Goal: Task Accomplishment & Management: Manage account settings

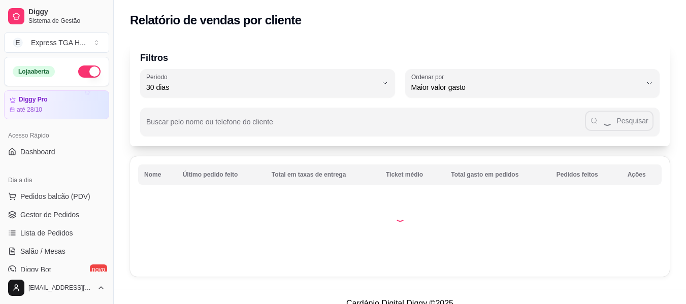
select select "30"
select select "HIGHEST_TOTAL_SPENT_WITH_ORDERS"
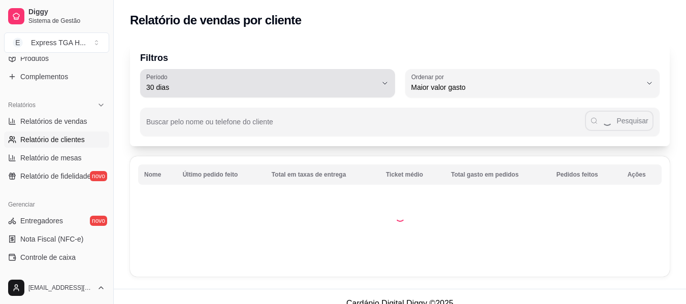
click at [219, 83] on span "30 dias" at bounding box center [261, 87] width 231 height 10
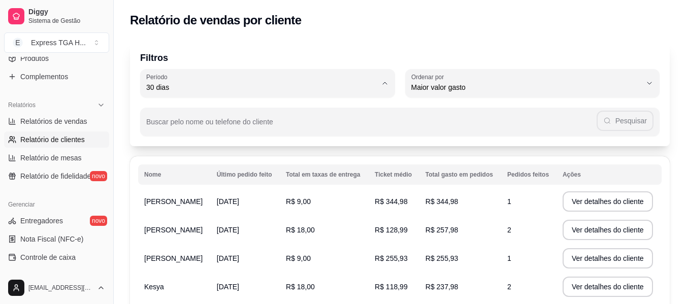
click at [181, 215] on span "60 dias" at bounding box center [262, 211] width 219 height 10
type input "60"
select select "60"
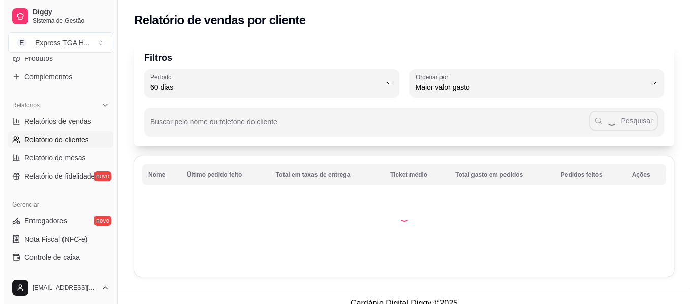
scroll to position [10, 0]
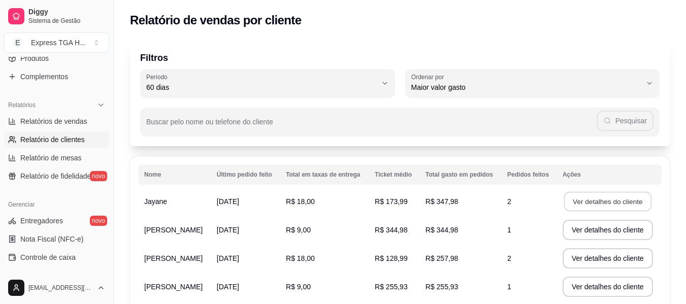
click at [574, 202] on button "Ver detalhes do cliente" at bounding box center [607, 202] width 87 height 20
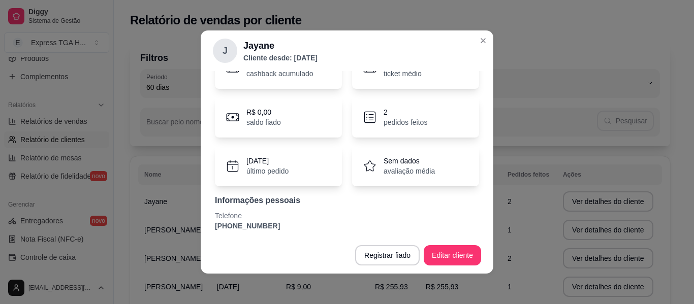
scroll to position [63, 0]
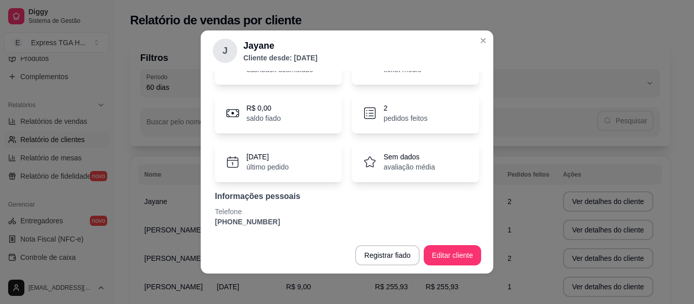
click at [258, 217] on p "[PHONE_NUMBER]" at bounding box center [347, 222] width 264 height 10
copy section "[PHONE_NUMBER] Registrar fiado Editar cliente"
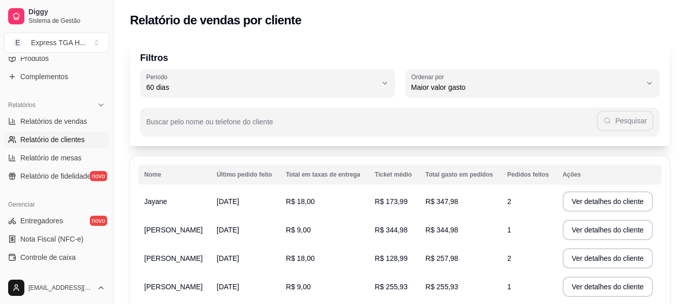
click at [479, 231] on td "R$ 344,98" at bounding box center [460, 230] width 82 height 28
click at [456, 230] on span "R$ 344,98" at bounding box center [442, 230] width 33 height 8
click at [580, 234] on button "Ver detalhes do cliente" at bounding box center [607, 230] width 87 height 20
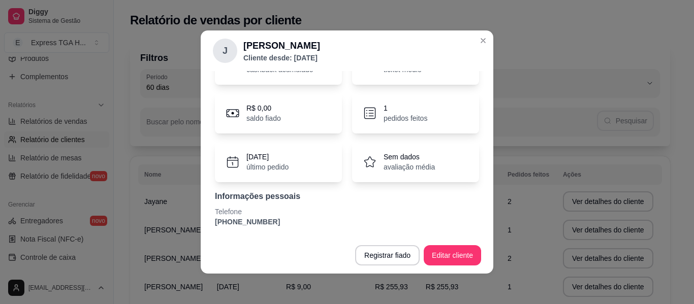
click at [243, 219] on p "[PHONE_NUMBER]" at bounding box center [347, 222] width 264 height 10
copy section "[PHONE_NUMBER] Registrar fiado Editar cliente"
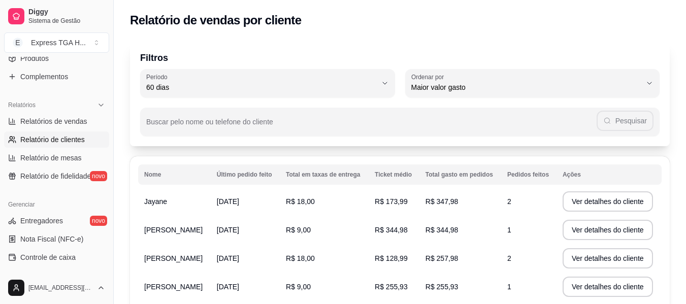
click at [176, 254] on span "[PERSON_NAME]" at bounding box center [173, 258] width 58 height 8
click at [593, 259] on button "Ver detalhes do cliente" at bounding box center [608, 258] width 90 height 20
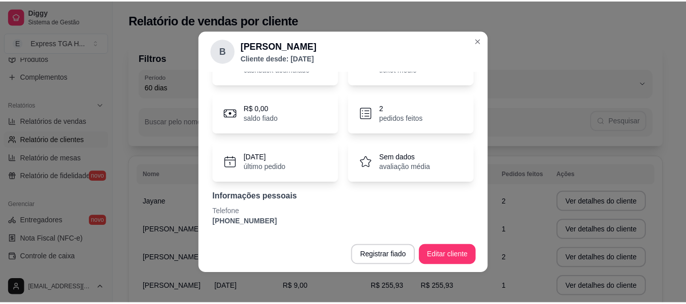
scroll to position [2, 0]
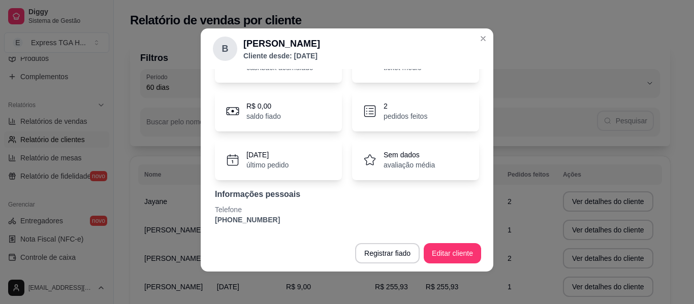
click at [260, 219] on p "[PHONE_NUMBER]" at bounding box center [347, 220] width 264 height 10
copy section "[PHONE_NUMBER] Registrar fiado Editar cliente"
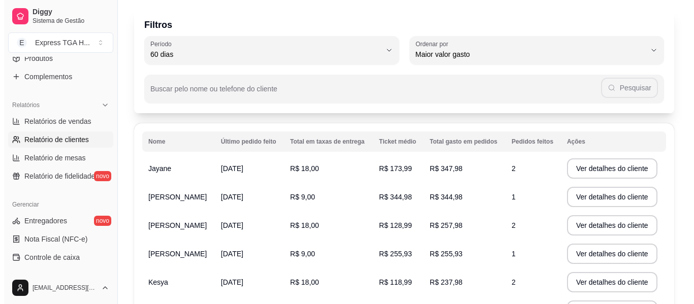
scroll to position [51, 0]
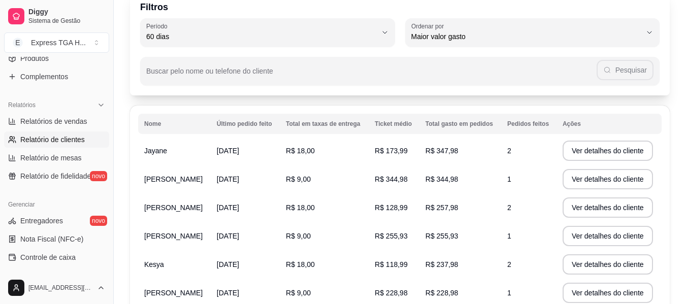
click at [479, 239] on td "R$ 255,93" at bounding box center [460, 236] width 82 height 28
click at [591, 242] on button "Ver detalhes do cliente" at bounding box center [608, 236] width 90 height 20
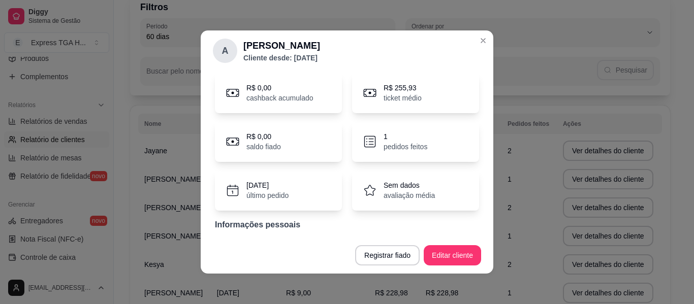
scroll to position [63, 0]
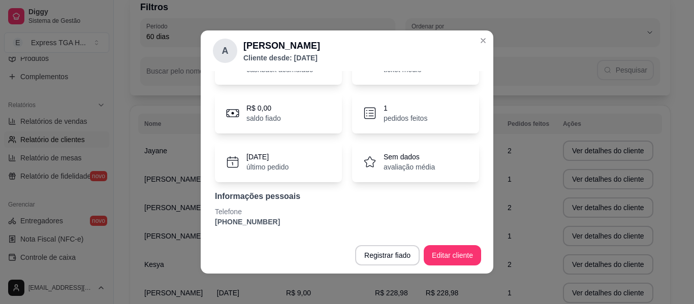
click at [254, 226] on p "[PHONE_NUMBER]" at bounding box center [347, 222] width 264 height 10
copy section "[PHONE_NUMBER] Registrar fiado Editar cliente"
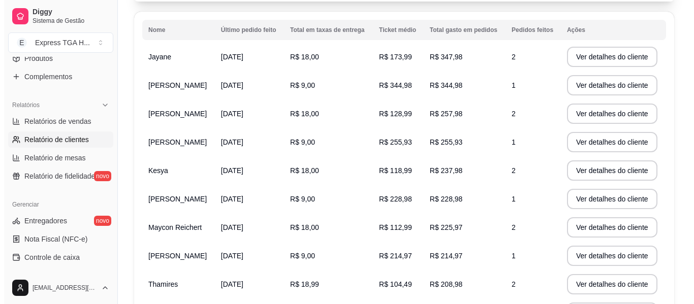
scroll to position [152, 0]
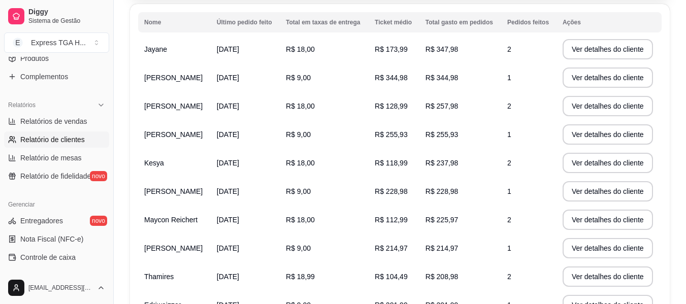
click at [174, 223] on span "Maycon Reichert" at bounding box center [170, 220] width 53 height 8
click at [448, 223] on span "R$ 225,97" at bounding box center [442, 220] width 33 height 8
click at [601, 223] on button "Ver detalhes do cliente" at bounding box center [607, 220] width 87 height 20
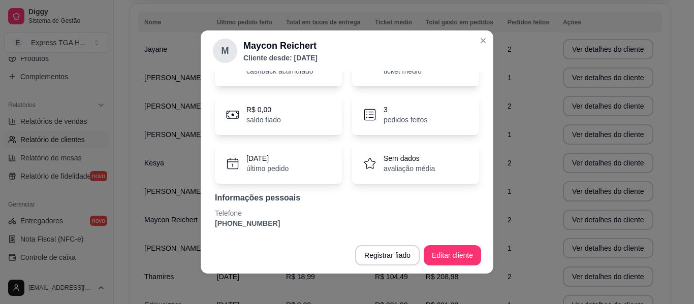
scroll to position [63, 0]
click at [263, 221] on p "[PHONE_NUMBER]" at bounding box center [347, 222] width 264 height 10
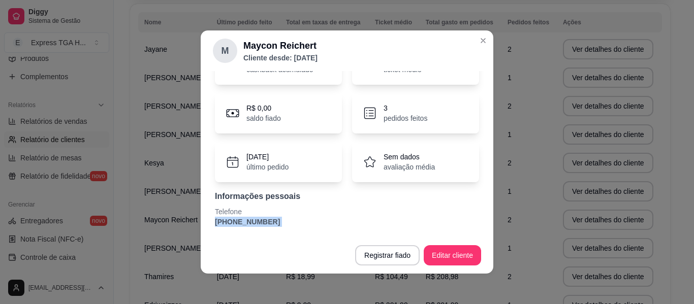
click at [263, 221] on p "[PHONE_NUMBER]" at bounding box center [347, 222] width 264 height 10
copy section "[PHONE_NUMBER] Registrar fiado Editar cliente"
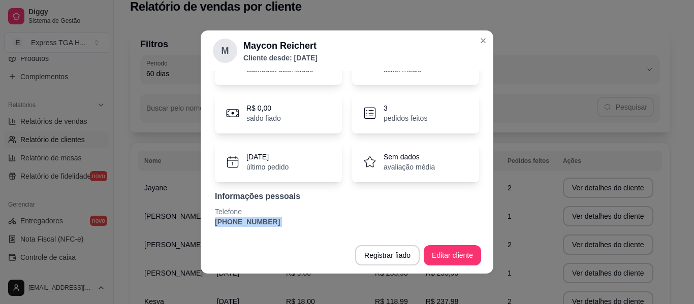
scroll to position [152, 0]
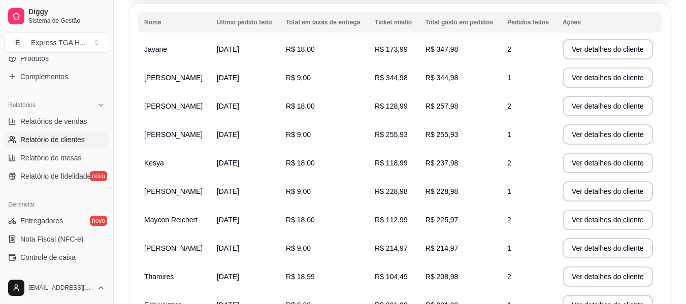
click at [346, 253] on td "R$ 9,00" at bounding box center [324, 248] width 89 height 28
click at [584, 245] on button "Ver detalhes do cliente" at bounding box center [608, 248] width 90 height 20
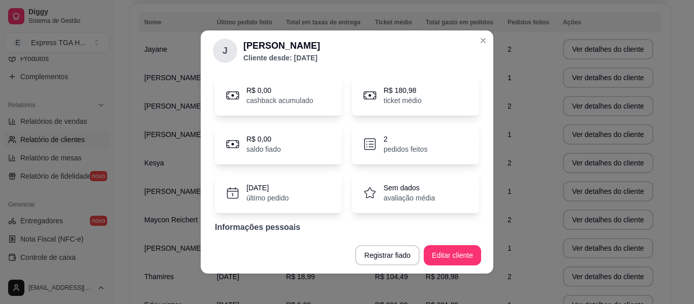
scroll to position [63, 0]
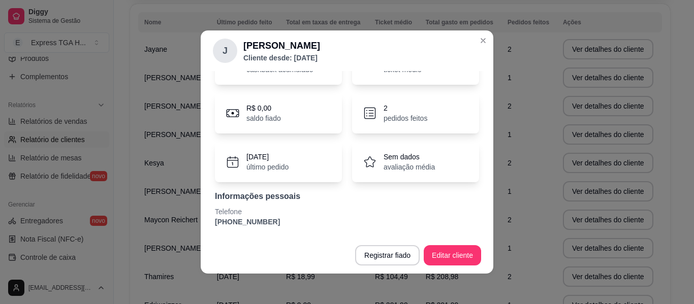
click at [251, 216] on p "Telefone" at bounding box center [347, 212] width 264 height 10
click at [252, 216] on p "Telefone" at bounding box center [347, 212] width 264 height 10
click at [259, 218] on p "[PHONE_NUMBER]" at bounding box center [347, 222] width 264 height 10
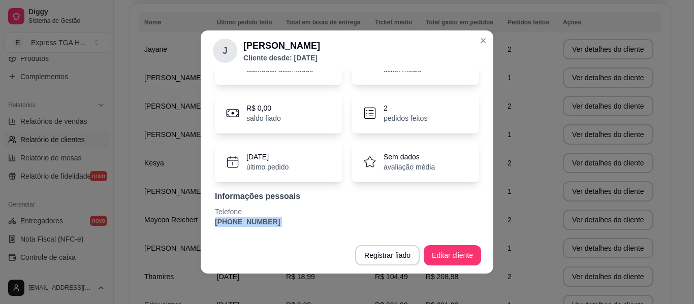
click at [260, 218] on p "[PHONE_NUMBER]" at bounding box center [347, 222] width 264 height 10
copy section "[PHONE_NUMBER] Registrar fiado Editar cliente"
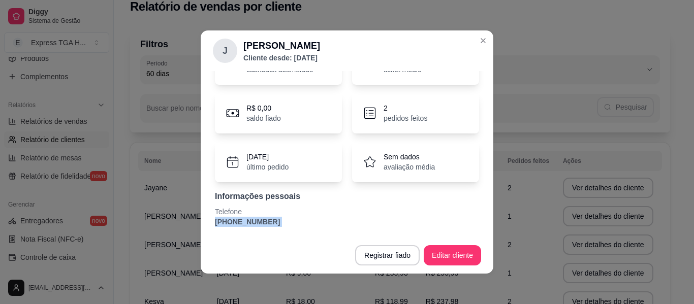
scroll to position [152, 0]
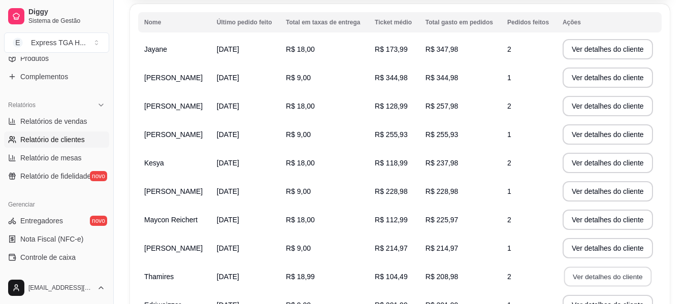
click at [600, 285] on button "Ver detalhes do cliente" at bounding box center [607, 277] width 87 height 20
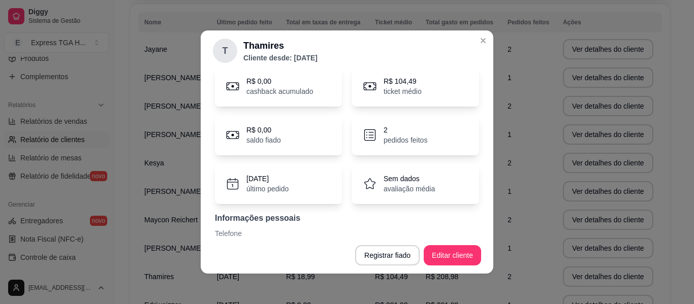
scroll to position [63, 0]
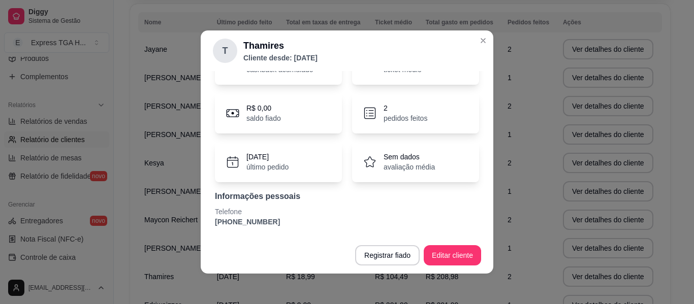
click at [257, 225] on p "[PHONE_NUMBER]" at bounding box center [347, 222] width 264 height 10
click at [258, 225] on p "[PHONE_NUMBER]" at bounding box center [347, 222] width 264 height 10
copy section "[PHONE_NUMBER] Registrar fiado Editar cliente"
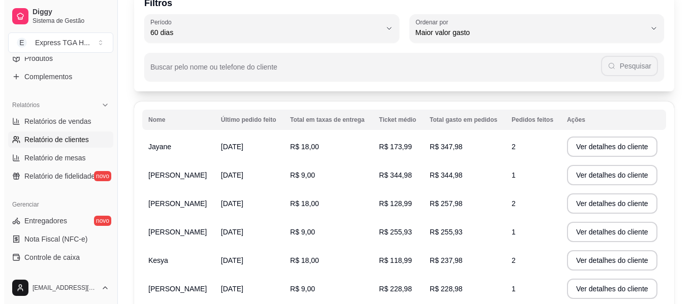
scroll to position [166, 0]
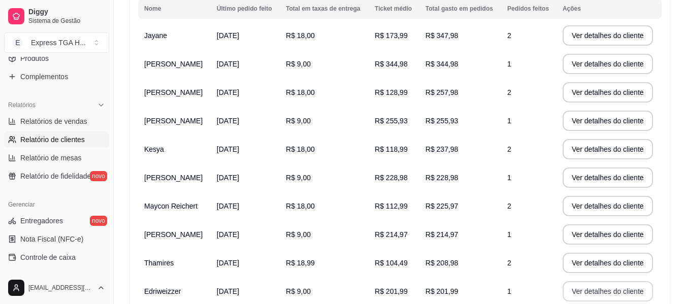
click at [632, 285] on button "Ver detalhes do cliente" at bounding box center [608, 291] width 90 height 20
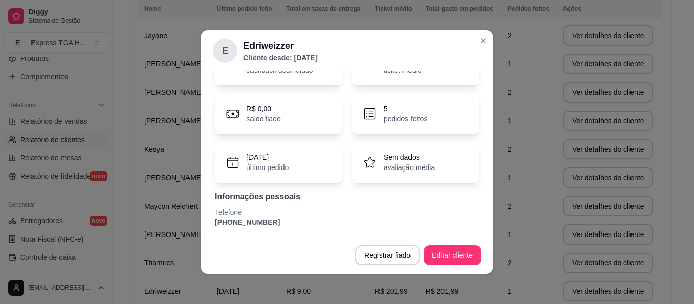
scroll to position [63, 0]
click at [258, 215] on p "Telefone" at bounding box center [347, 212] width 264 height 10
click at [258, 216] on p "Telefone" at bounding box center [347, 212] width 264 height 10
click at [258, 221] on p "[PHONE_NUMBER]" at bounding box center [347, 222] width 264 height 10
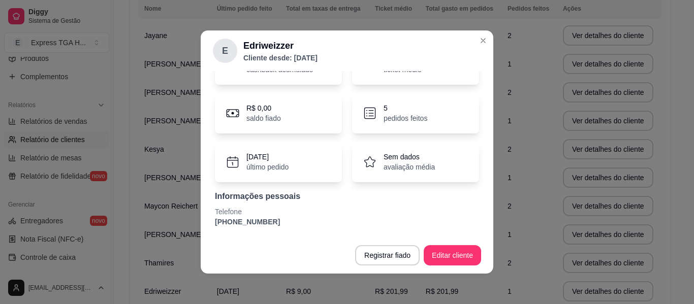
click at [258, 221] on p "[PHONE_NUMBER]" at bounding box center [347, 222] width 264 height 10
copy section "[PHONE_NUMBER] Registrar fiado Editar cliente"
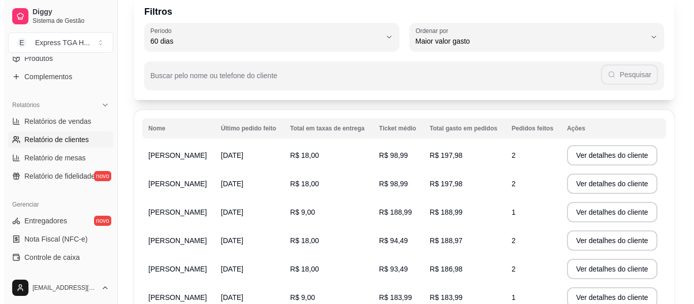
scroll to position [40, 0]
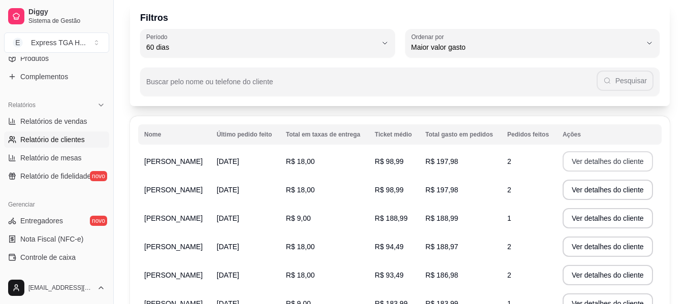
click at [633, 158] on button "Ver detalhes do cliente" at bounding box center [608, 161] width 90 height 20
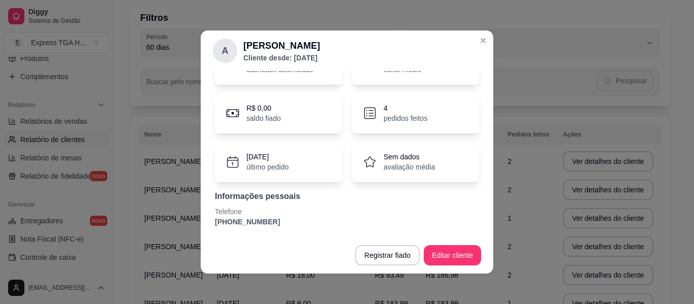
scroll to position [2, 0]
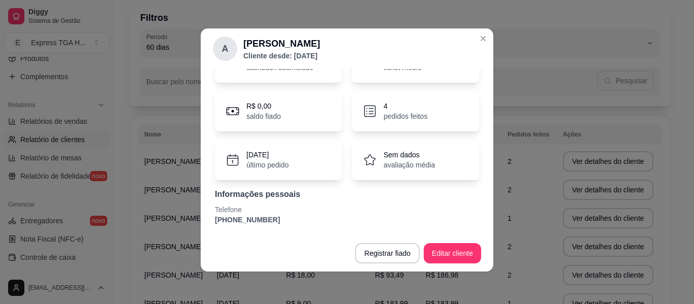
click at [257, 215] on p "[PHONE_NUMBER]" at bounding box center [347, 220] width 264 height 10
copy section "[PHONE_NUMBER] Registrar fiado Editar cliente"
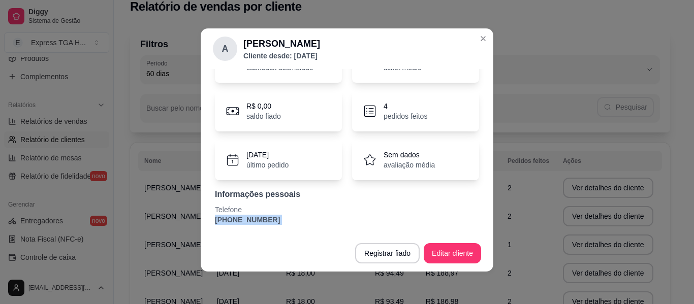
scroll to position [40, 0]
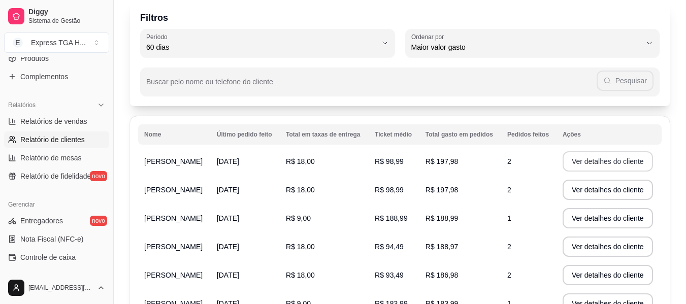
click at [598, 184] on button "Ver detalhes do cliente" at bounding box center [608, 190] width 90 height 20
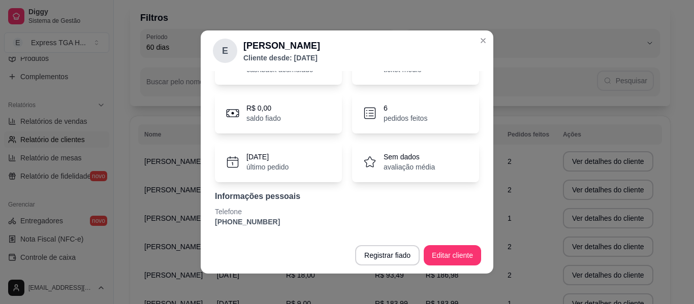
scroll to position [2, 0]
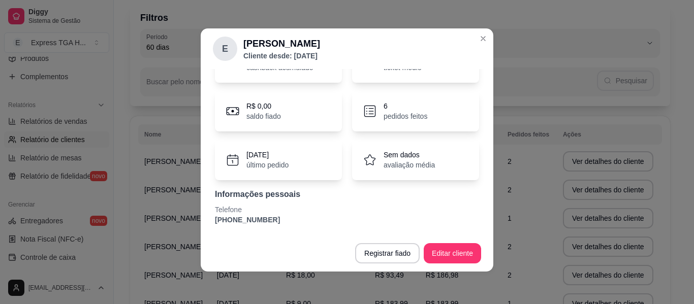
click at [257, 222] on p "[PHONE_NUMBER]" at bounding box center [347, 220] width 264 height 10
copy section "[PHONE_NUMBER] Registrar fiado Editar cliente"
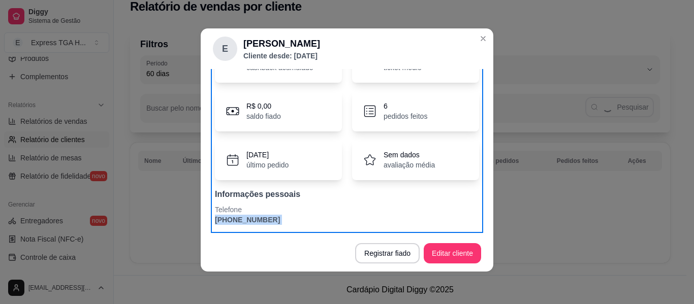
scroll to position [14, 0]
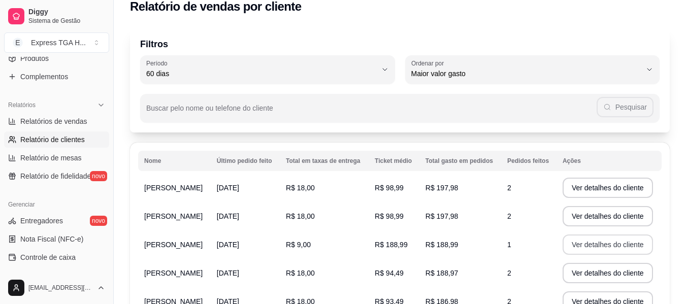
click at [612, 250] on button "Ver detalhes do cliente" at bounding box center [608, 245] width 90 height 20
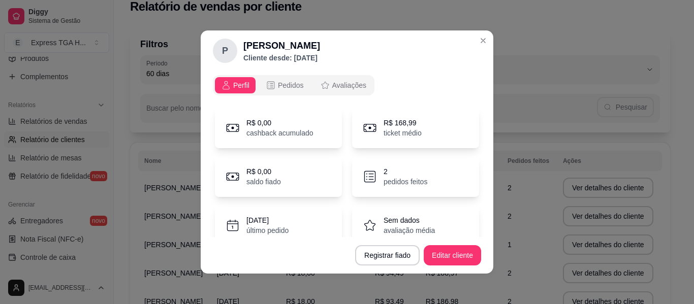
scroll to position [63, 0]
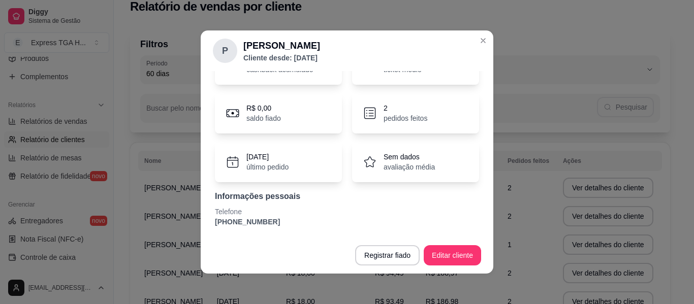
click at [262, 218] on p "[PHONE_NUMBER]" at bounding box center [347, 222] width 264 height 10
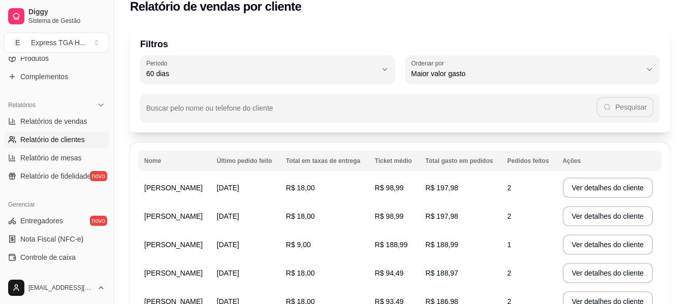
click at [448, 248] on span "R$ 188,99" at bounding box center [442, 245] width 33 height 8
click at [601, 242] on button "Ver detalhes do cliente" at bounding box center [608, 245] width 90 height 20
click at [641, 271] on button "Ver detalhes do cliente" at bounding box center [607, 274] width 87 height 20
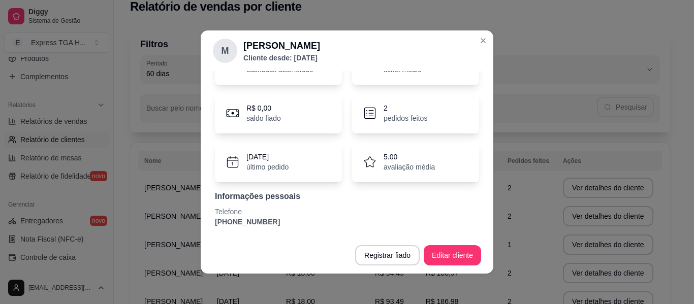
click at [254, 228] on div "R$ 0,00 cashback acumulado R$ 94,49 ticket médio R$ 0,00 saldo fiado 2 pedidos …" at bounding box center [347, 135] width 268 height 195
drag, startPoint x: 254, startPoint y: 228, endPoint x: 254, endPoint y: 219, distance: 8.6
click at [254, 225] on div "R$ 0,00 cashback acumulado R$ 94,49 ticket médio R$ 0,00 saldo fiado 2 pedidos …" at bounding box center [347, 135] width 268 height 195
click at [254, 219] on p "[PHONE_NUMBER]" at bounding box center [347, 222] width 264 height 10
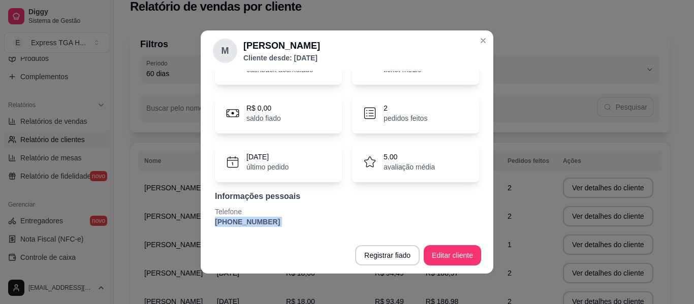
click at [254, 219] on p "[PHONE_NUMBER]" at bounding box center [347, 222] width 264 height 10
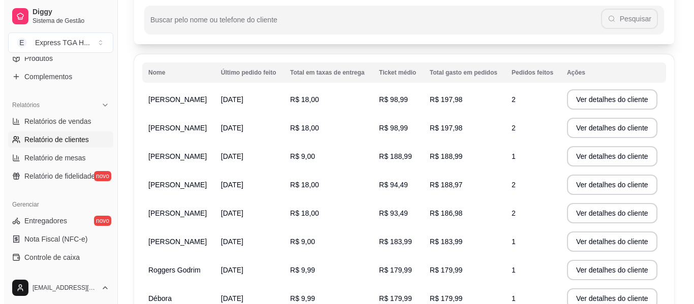
scroll to position [115, 0]
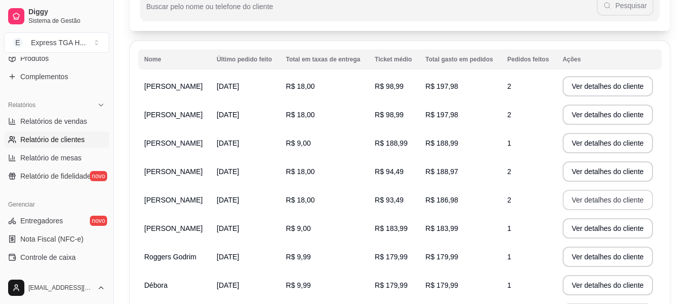
click at [607, 200] on button "Ver detalhes do cliente" at bounding box center [608, 200] width 90 height 20
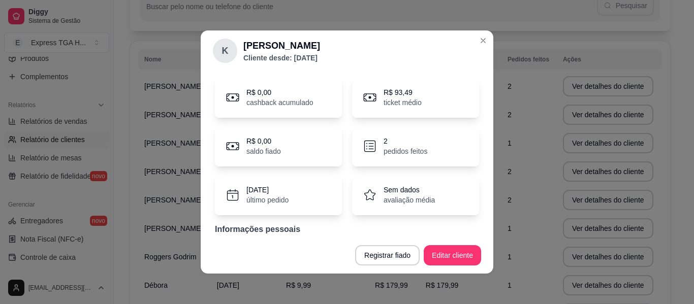
scroll to position [63, 0]
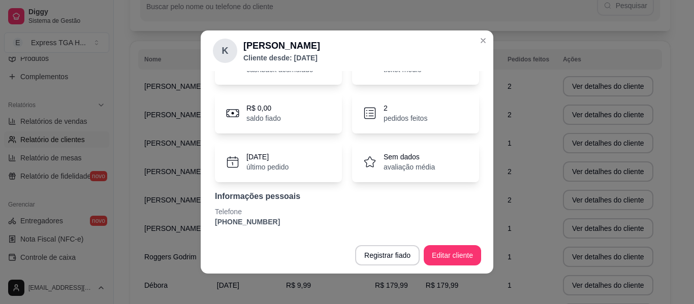
click at [252, 223] on p "[PHONE_NUMBER]" at bounding box center [347, 222] width 264 height 10
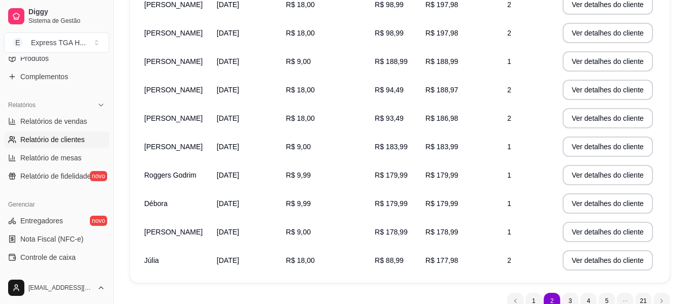
scroll to position [217, 0]
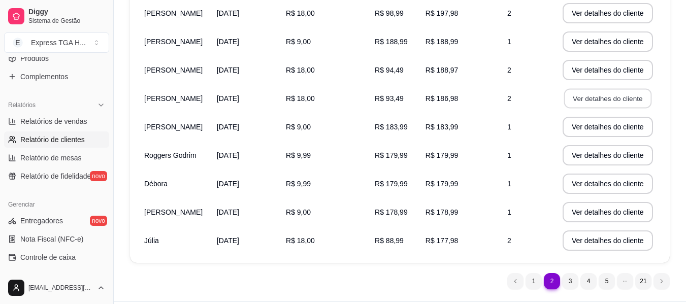
click at [592, 101] on button "Ver detalhes do cliente" at bounding box center [607, 99] width 87 height 20
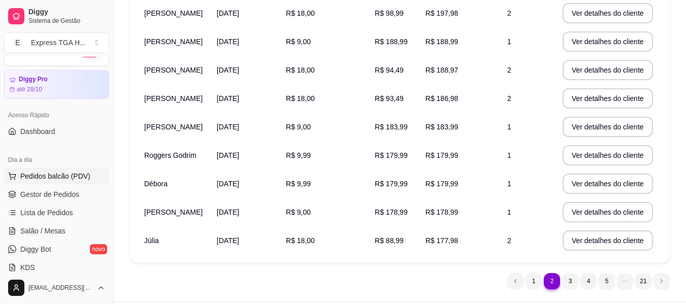
scroll to position [0, 0]
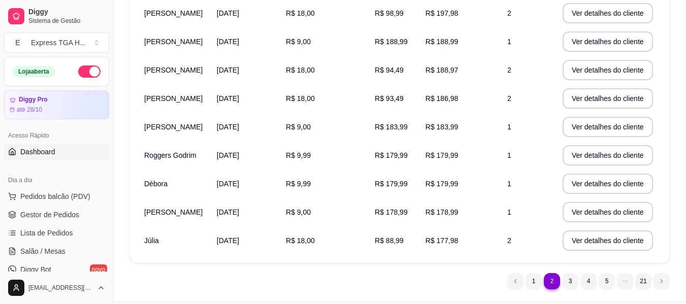
click at [62, 149] on link "Dashboard" at bounding box center [56, 152] width 105 height 16
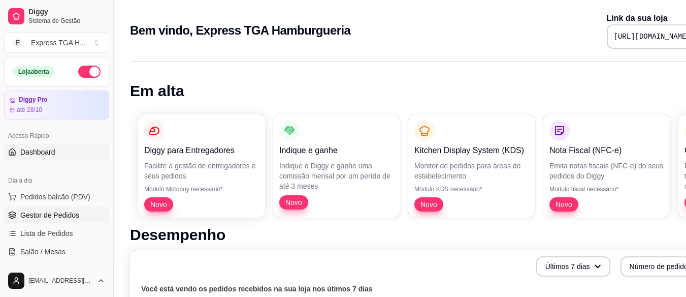
click at [76, 208] on link "Gestor de Pedidos" at bounding box center [56, 215] width 105 height 16
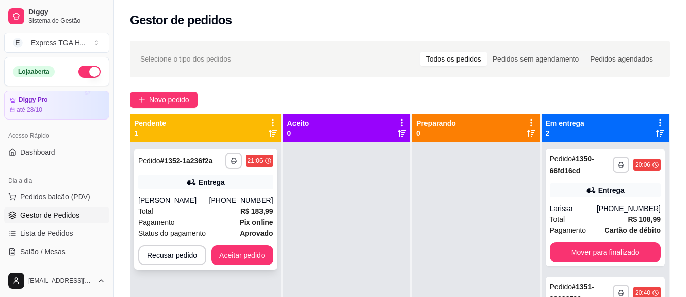
click at [251, 230] on strong "aprovado" at bounding box center [256, 233] width 33 height 8
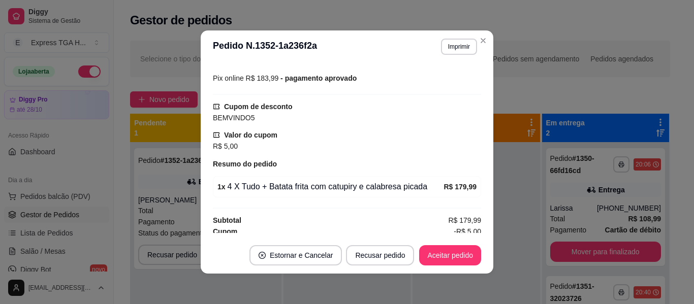
scroll to position [297, 0]
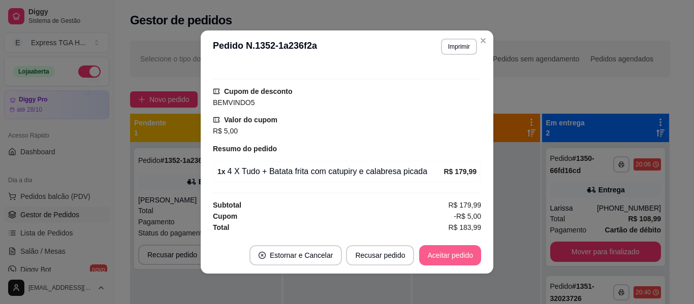
click at [446, 253] on button "Aceitar pedido" at bounding box center [450, 255] width 62 height 20
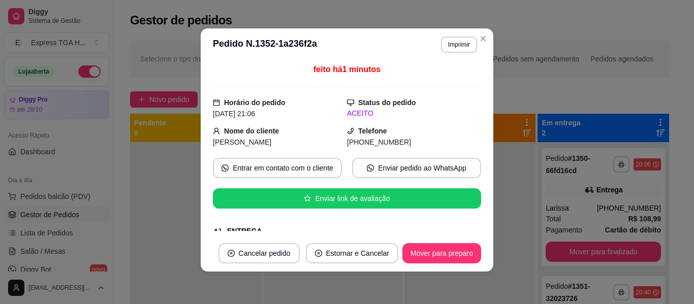
scroll to position [0, 0]
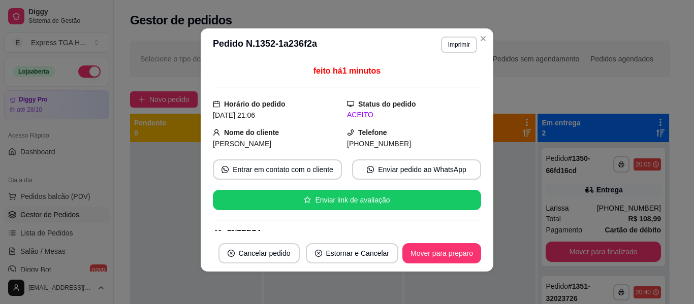
click at [376, 136] on strong "Telefone" at bounding box center [372, 132] width 29 height 8
click at [376, 142] on span "[PHONE_NUMBER]" at bounding box center [379, 144] width 64 height 8
click at [375, 148] on span "[PHONE_NUMBER]" at bounding box center [379, 144] width 64 height 8
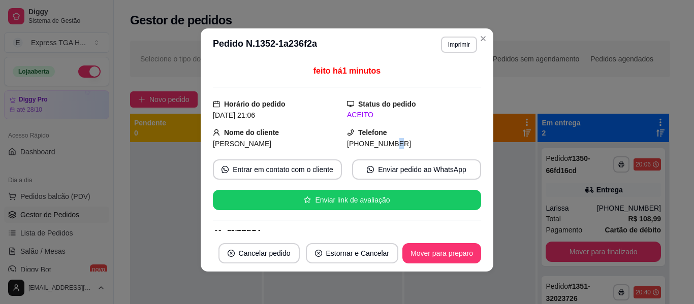
click at [375, 148] on span "[PHONE_NUMBER]" at bounding box center [379, 144] width 64 height 8
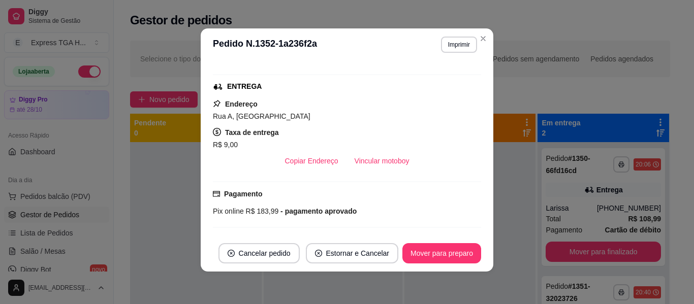
scroll to position [102, 0]
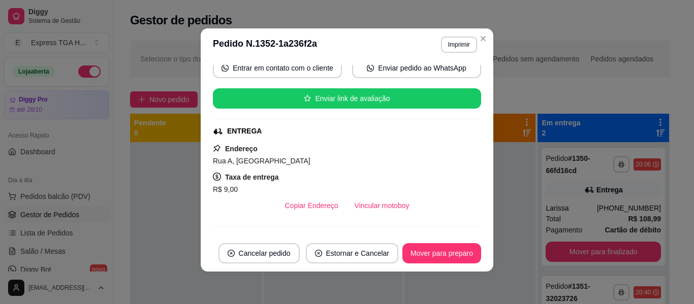
click at [252, 159] on span "Rua A, [GEOGRAPHIC_DATA]" at bounding box center [261, 161] width 97 height 8
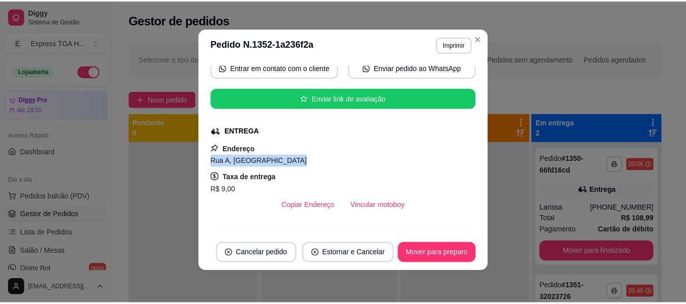
scroll to position [297, 0]
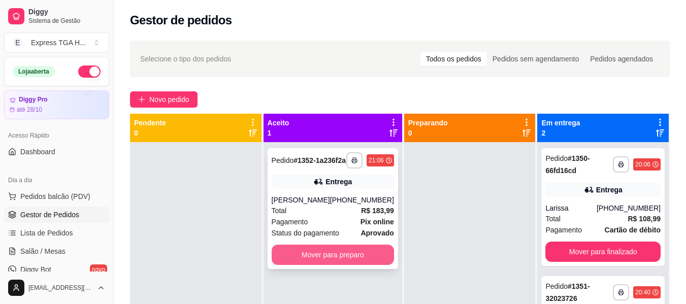
click at [370, 265] on button "Mover para preparo" at bounding box center [333, 255] width 122 height 20
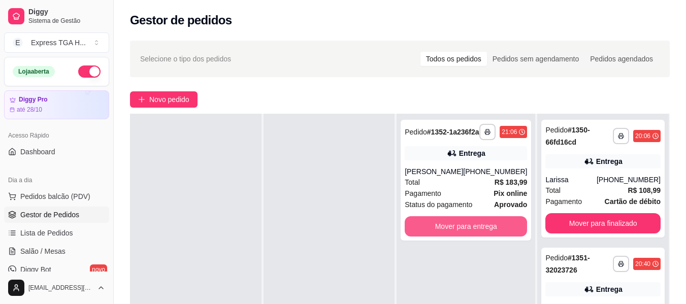
scroll to position [0, 0]
